Goal: Check status: Check status

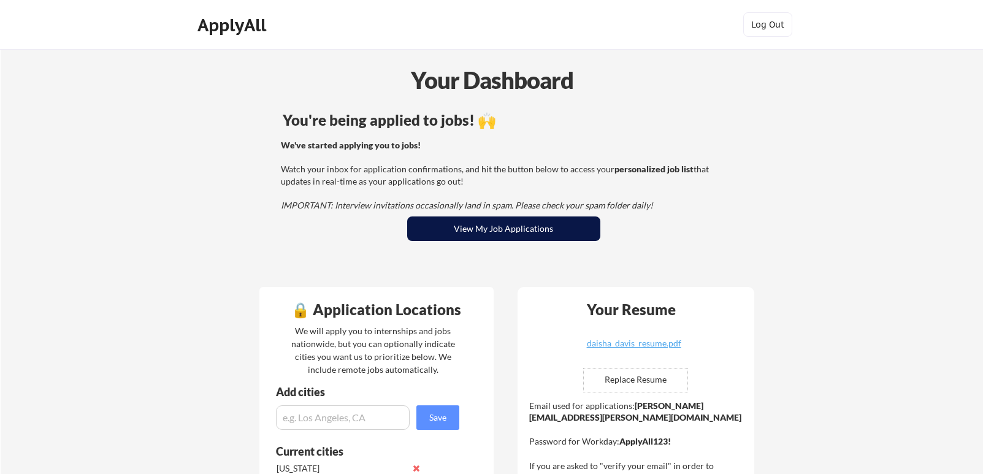
click at [536, 221] on button "View My Job Applications" at bounding box center [503, 228] width 193 height 25
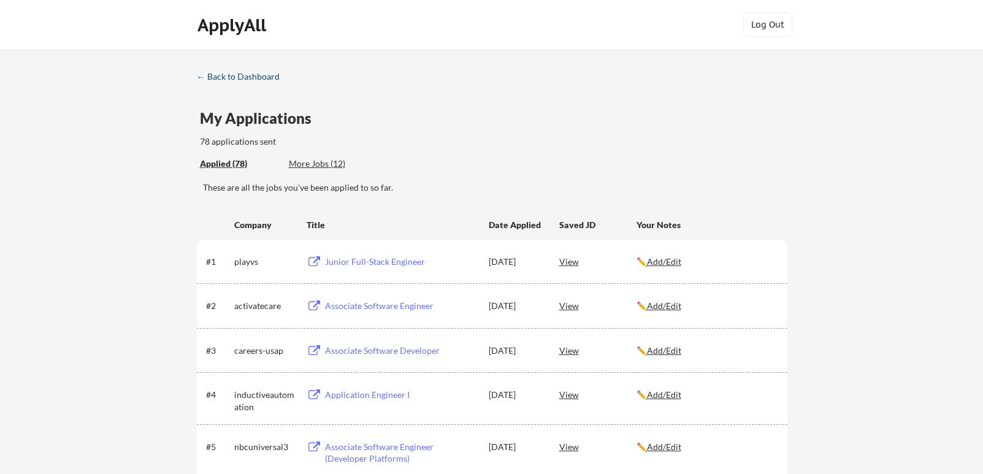
click at [212, 79] on div "← Back to Dashboard" at bounding box center [243, 76] width 92 height 9
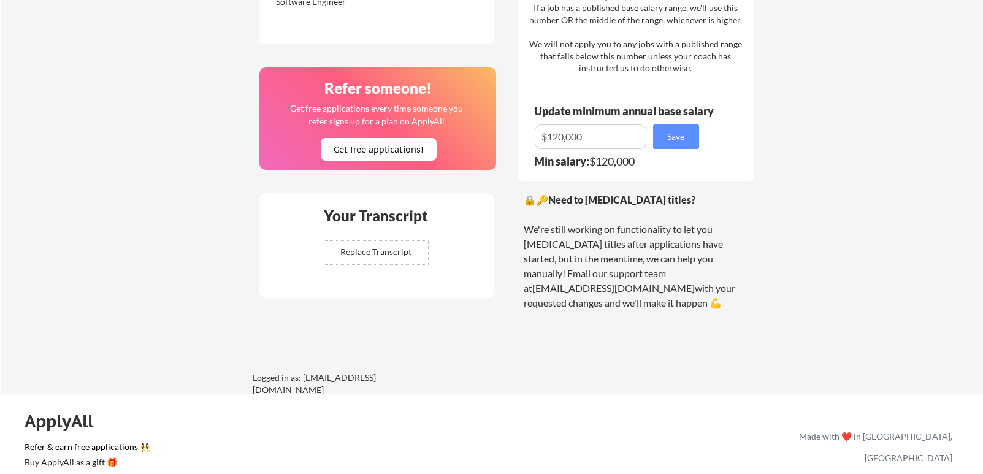
scroll to position [275, 0]
